Goal: Task Accomplishment & Management: Complete application form

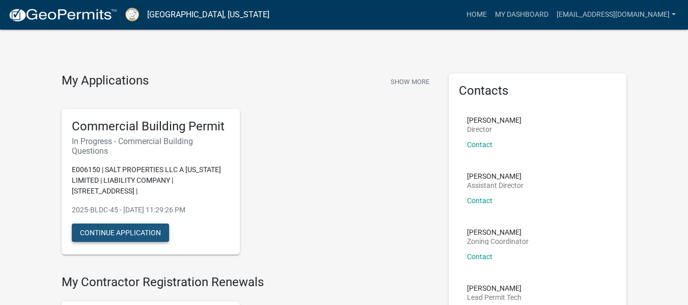
click at [128, 232] on button "Continue Application" at bounding box center [120, 233] width 97 height 18
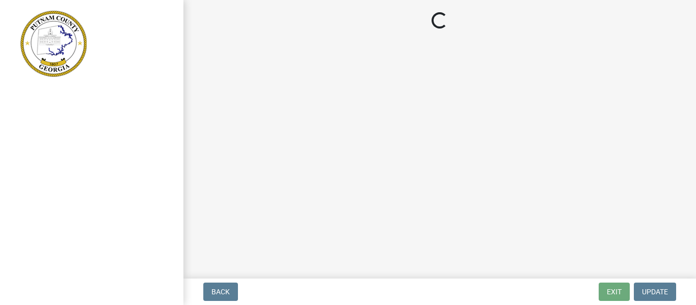
select select "57fcfe13-a5be-446e-a688-93f9a060571f"
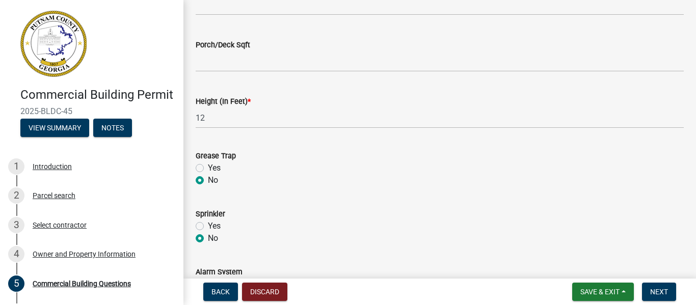
scroll to position [1073, 0]
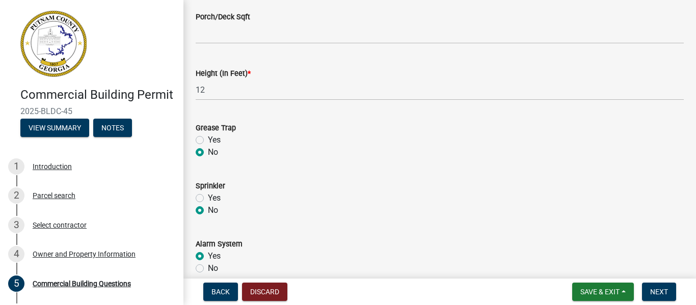
click at [208, 137] on label "Yes" at bounding box center [214, 140] width 13 height 12
click at [208, 137] on input "Yes" at bounding box center [211, 137] width 7 height 7
radio input "true"
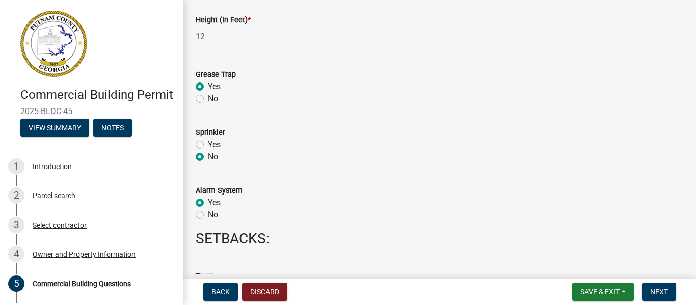
scroll to position [1134, 0]
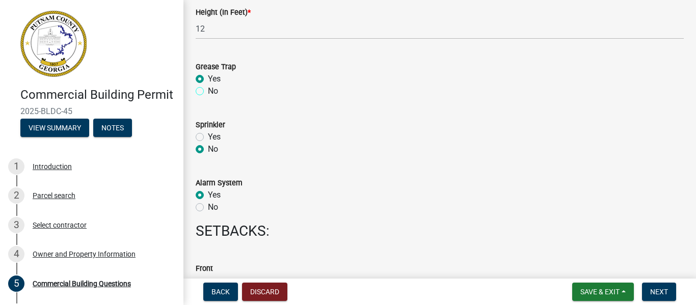
click at [208, 85] on input "No" at bounding box center [211, 88] width 7 height 7
radio input "true"
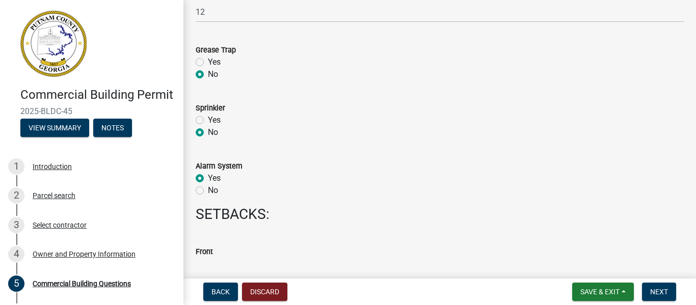
scroll to position [1154, 0]
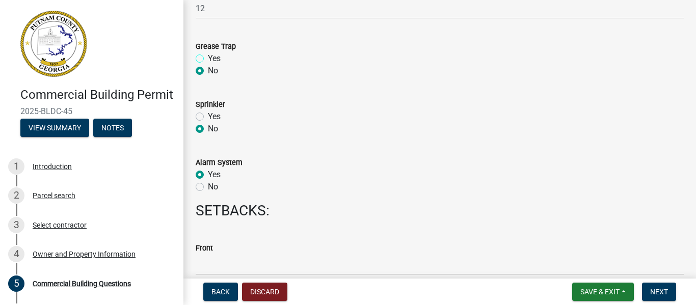
click at [208, 52] on input "Yes" at bounding box center [211, 55] width 7 height 7
radio input "true"
click at [208, 65] on input "No" at bounding box center [211, 68] width 7 height 7
radio input "true"
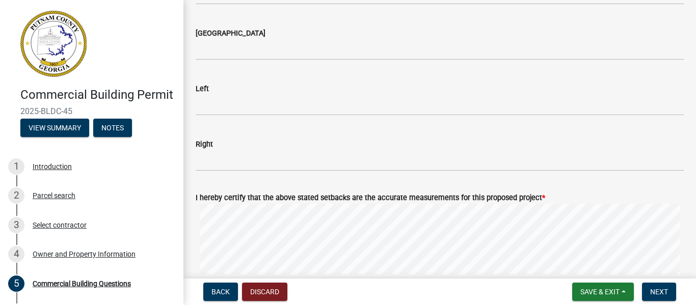
scroll to position [1501, 0]
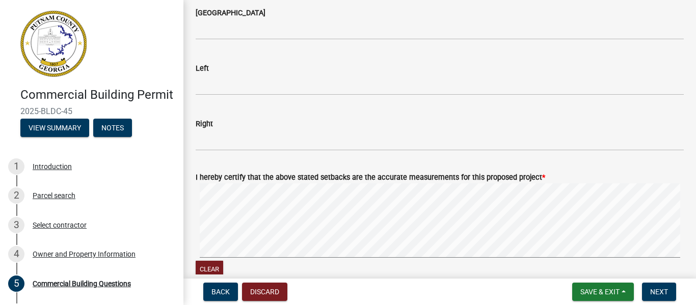
radio input "true"
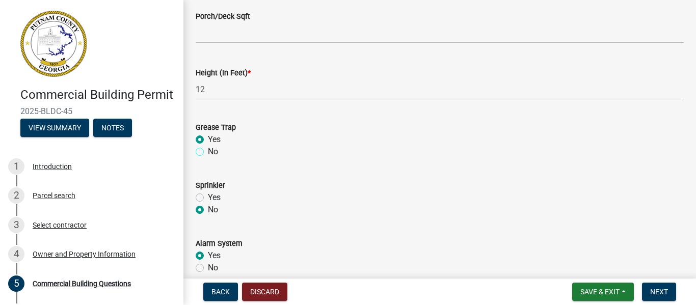
click at [208, 146] on input "No" at bounding box center [211, 149] width 7 height 7
radio input "true"
click at [208, 137] on label "Yes" at bounding box center [214, 140] width 13 height 12
click at [208, 137] on input "Yes" at bounding box center [211, 137] width 7 height 7
radio input "true"
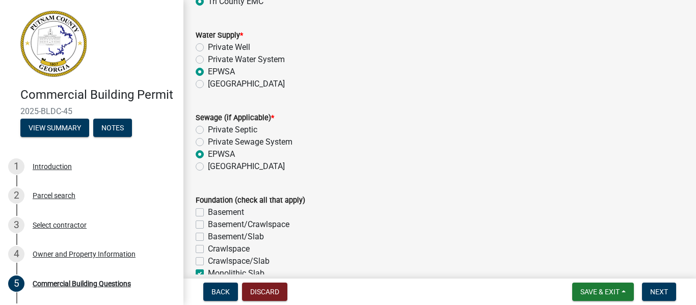
scroll to position [2047, 0]
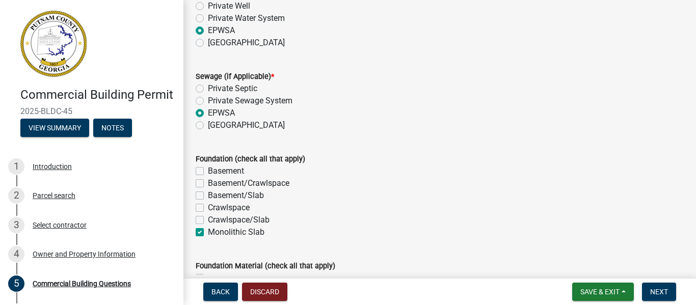
radio input "true"
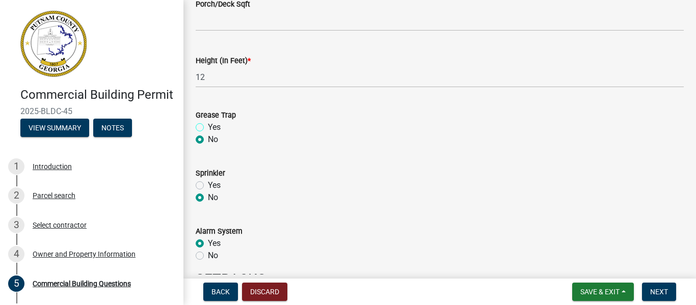
click at [208, 121] on input "Yes" at bounding box center [211, 124] width 7 height 7
radio input "true"
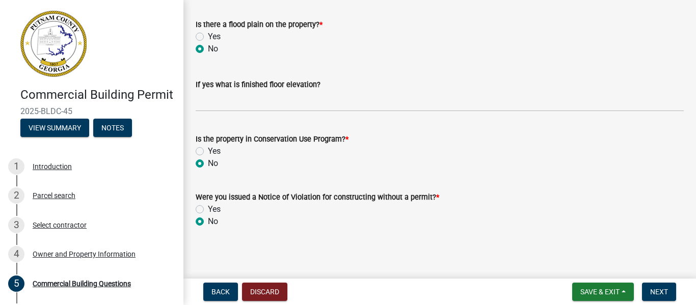
scroll to position [3514, 0]
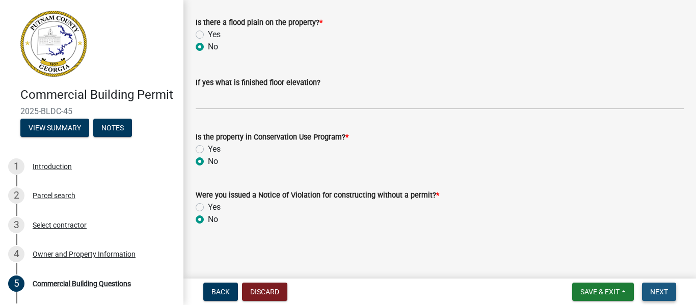
click at [660, 286] on button "Next" at bounding box center [659, 292] width 34 height 18
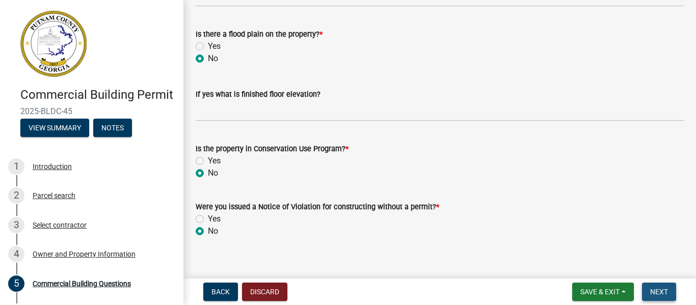
scroll to position [3526, 0]
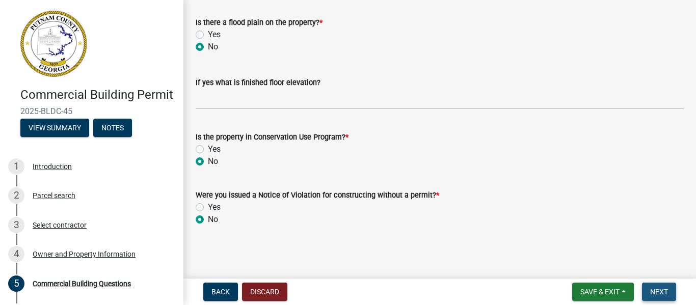
click at [660, 286] on button "Next" at bounding box center [659, 292] width 34 height 18
click at [210, 291] on button "Back" at bounding box center [220, 292] width 35 height 18
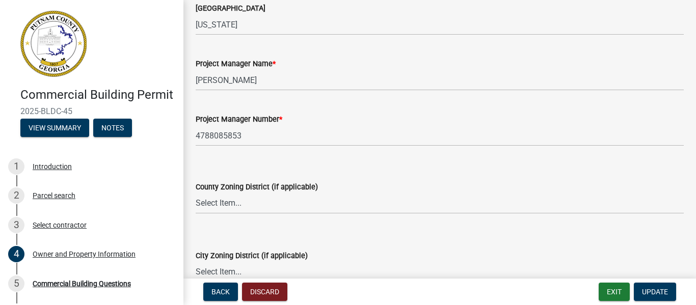
scroll to position [1692, 0]
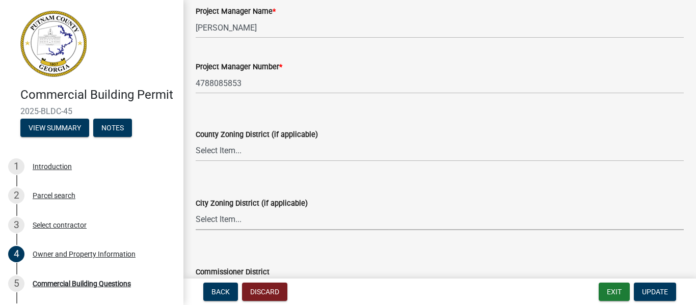
click at [240, 219] on select "Select Item... A-1 A-2 R-1 R-2 R-3 R-4 MHP C-1 C-2 I-1 I-2 DB FH H-P N/A" at bounding box center [440, 219] width 488 height 21
click at [234, 242] on div "Commissioner District Select Item... District 1 District 2 District 3 District 4" at bounding box center [440, 270] width 488 height 60
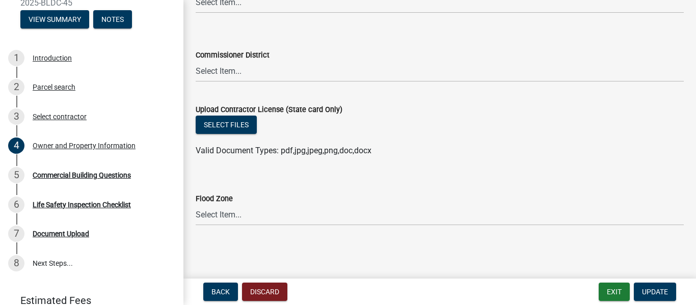
scroll to position [136, 0]
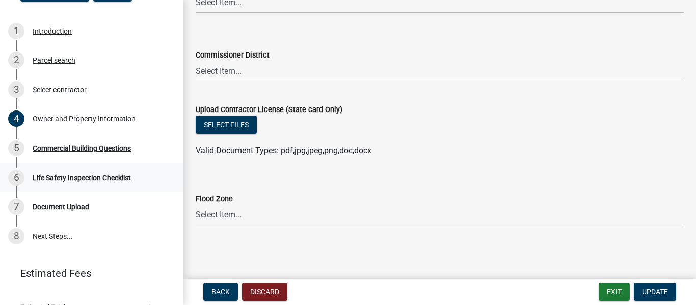
click at [59, 181] on div "Life Safety Inspection Checklist" at bounding box center [82, 177] width 98 height 7
click at [650, 289] on span "Update" at bounding box center [655, 292] width 26 height 8
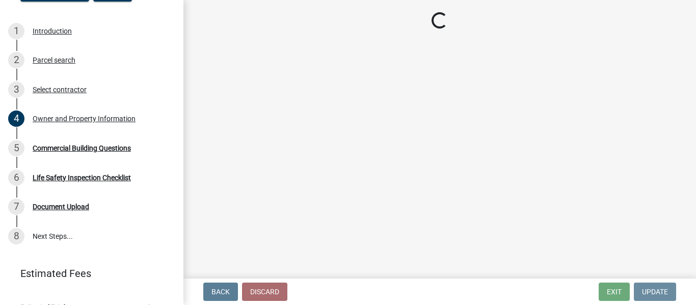
scroll to position [0, 0]
select select "57fcfe13-a5be-446e-a688-93f9a060571f"
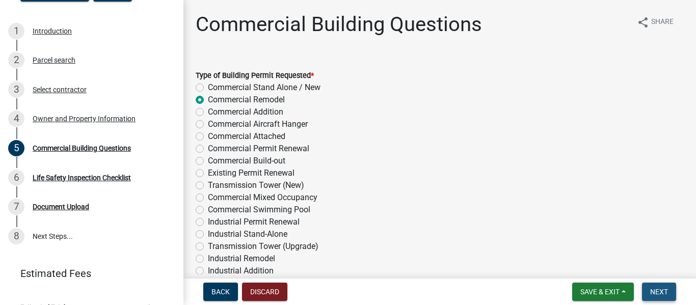
click at [650, 289] on span "Next" at bounding box center [659, 292] width 18 height 8
drag, startPoint x: 650, startPoint y: 289, endPoint x: 649, endPoint y: 284, distance: 5.7
click at [649, 284] on button "Next" at bounding box center [659, 292] width 34 height 18
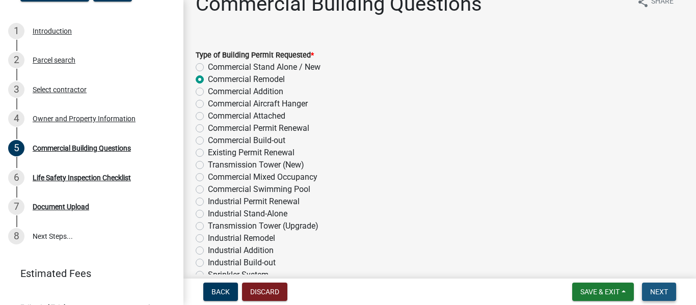
click at [662, 292] on span "Next" at bounding box center [659, 292] width 18 height 8
click at [655, 288] on span "Next" at bounding box center [659, 292] width 18 height 8
click at [99, 181] on div "Life Safety Inspection Checklist" at bounding box center [82, 177] width 98 height 7
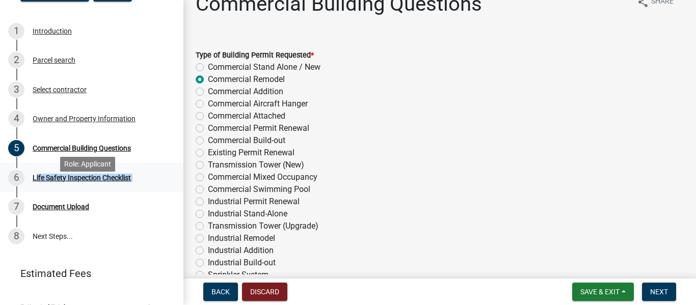
click at [99, 181] on div "Life Safety Inspection Checklist" at bounding box center [82, 177] width 98 height 7
click at [105, 193] on link "6 Life Safety Inspection Checklist" at bounding box center [91, 178] width 183 height 30
